Goal: Use online tool/utility: Utilize a website feature to perform a specific function

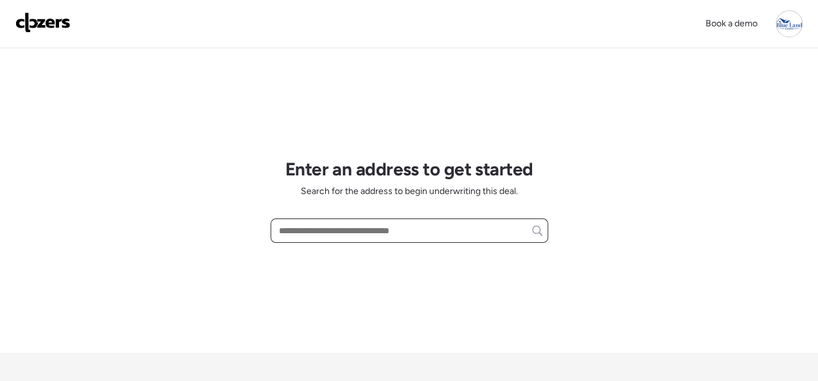
click at [354, 229] on input "text" at bounding box center [409, 231] width 266 height 18
paste input "**********"
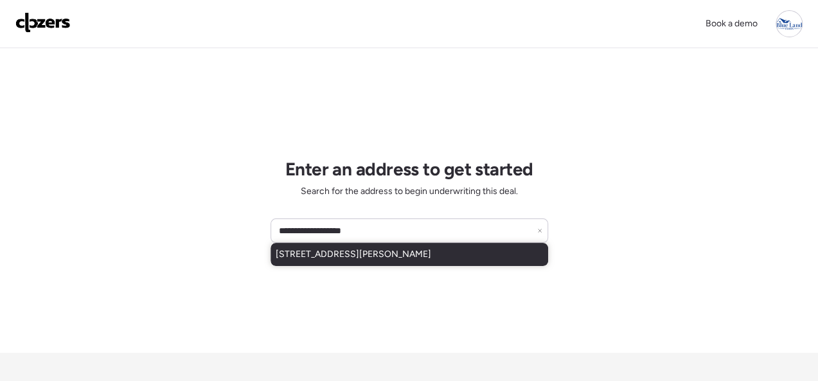
click at [395, 246] on div "[STREET_ADDRESS][PERSON_NAME]" at bounding box center [410, 254] width 278 height 23
type input "**********"
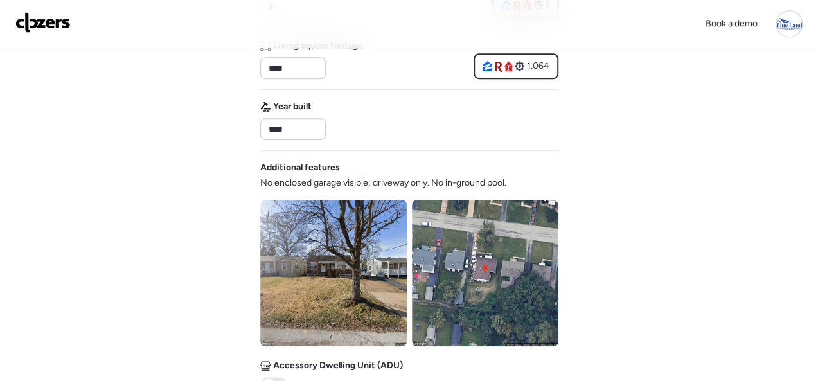
scroll to position [578, 0]
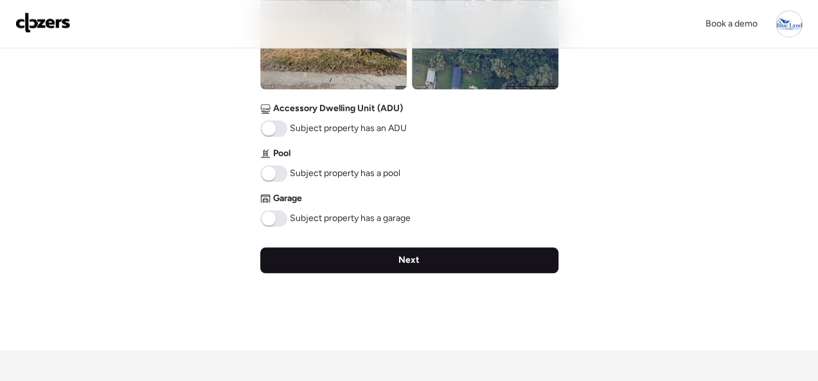
click at [411, 255] on span "Next" at bounding box center [408, 260] width 21 height 13
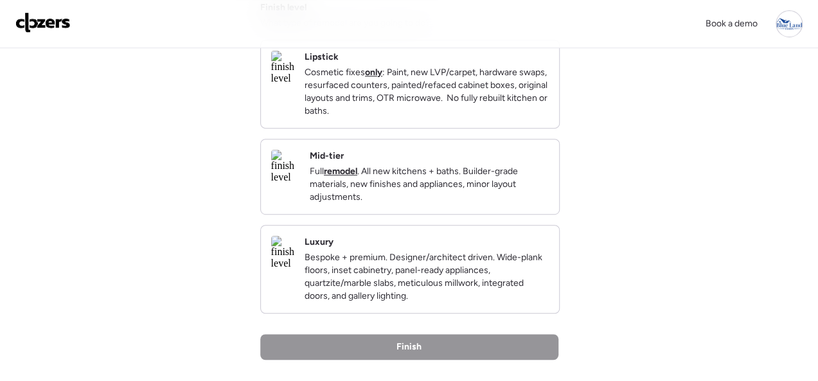
scroll to position [257, 0]
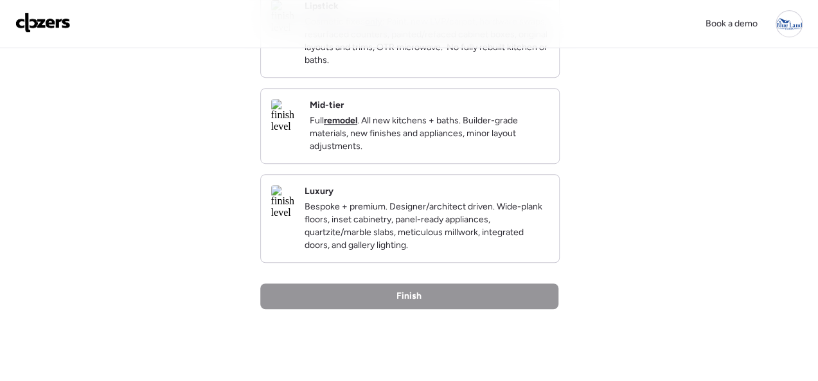
click at [519, 67] on p "Cosmetic fixes only : Paint, new LVP/carpet, hardware swaps, resurfaced counter…" at bounding box center [427, 40] width 244 height 51
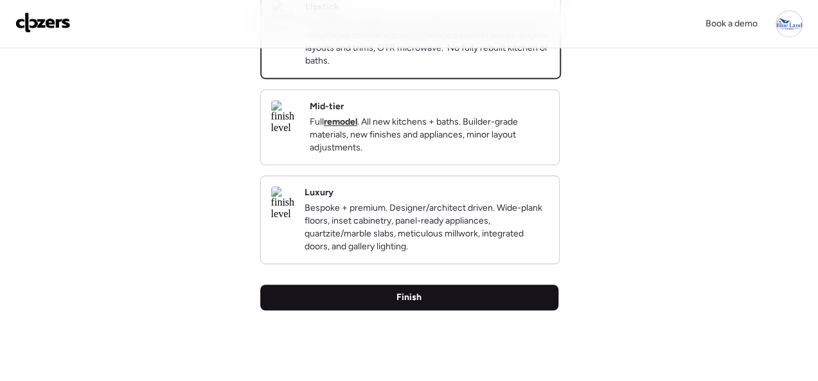
click at [411, 304] on span "Finish" at bounding box center [408, 297] width 25 height 13
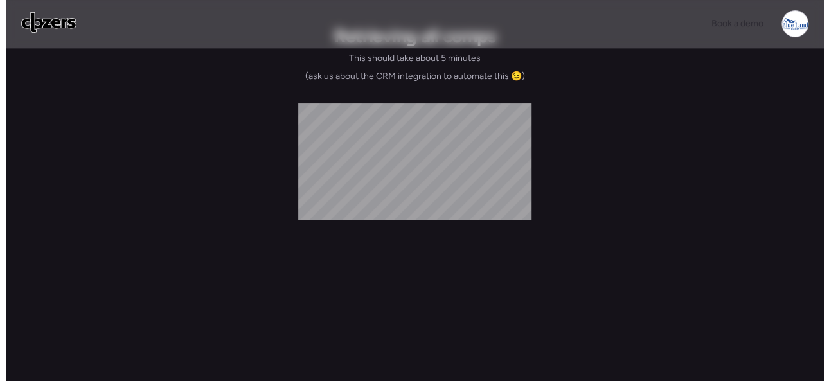
scroll to position [0, 0]
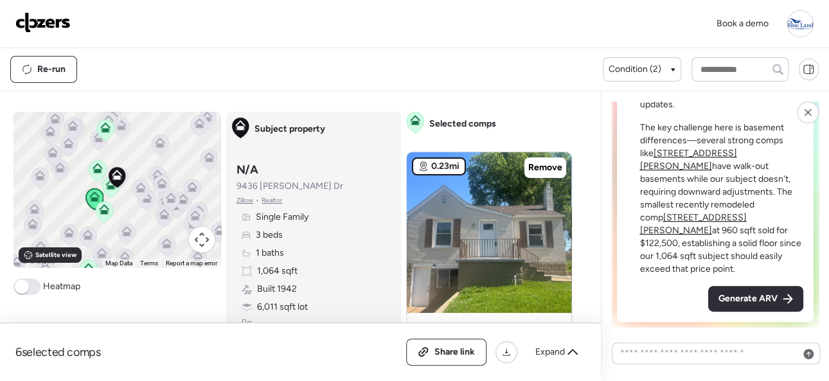
scroll to position [129, 0]
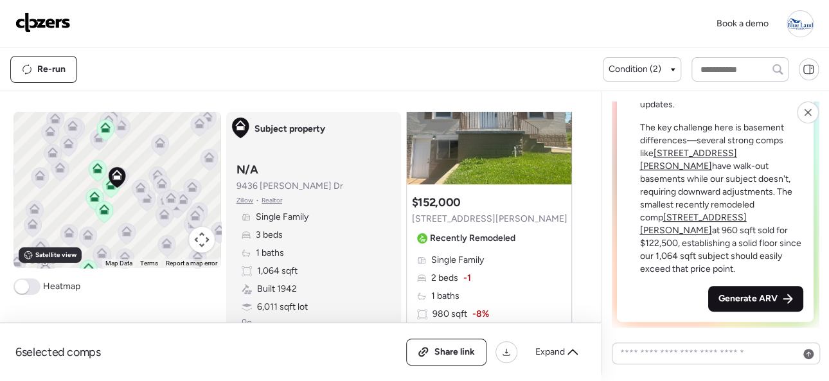
click at [749, 294] on span "Generate ARV" at bounding box center [747, 298] width 59 height 13
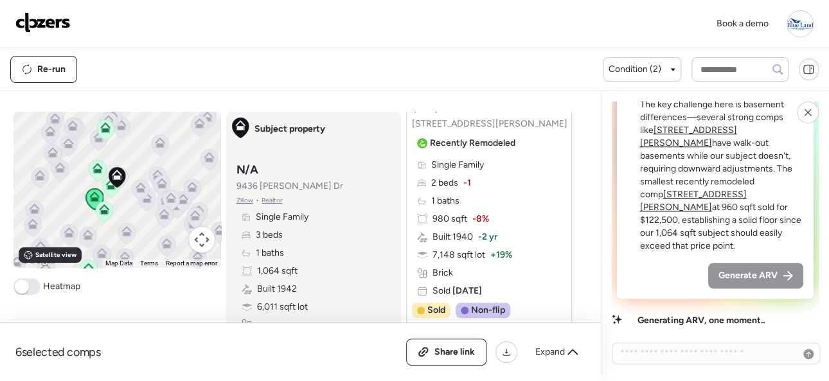
scroll to position [0, 0]
